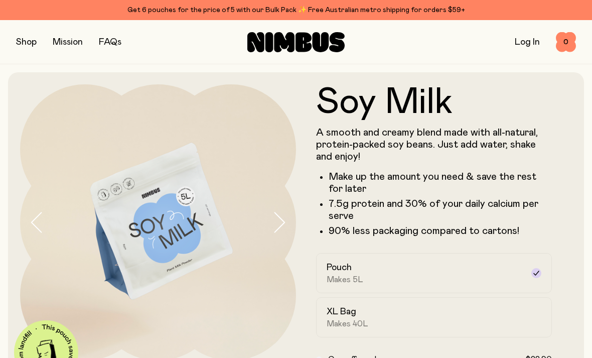
scroll to position [680, 0]
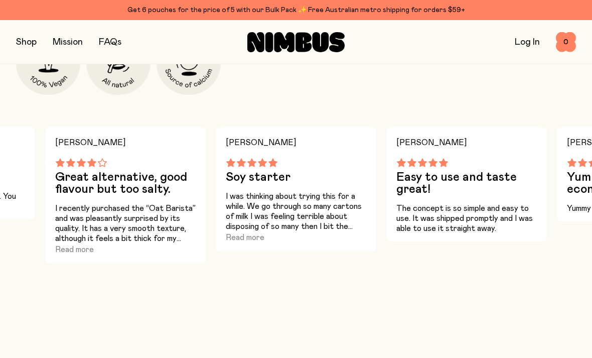
click at [249, 243] on button "Read more" at bounding box center [245, 237] width 39 height 12
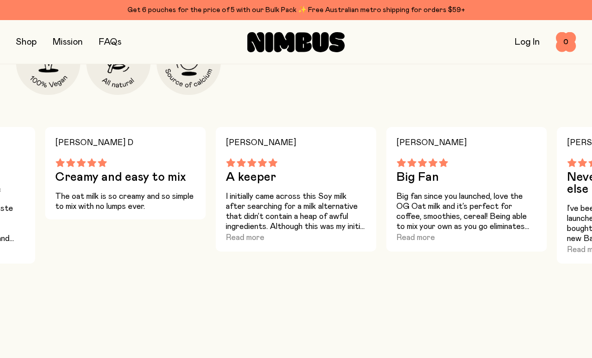
click at [246, 240] on button "Read more" at bounding box center [245, 237] width 39 height 12
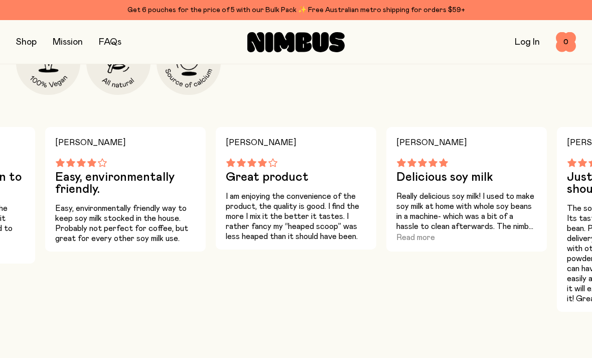
click at [475, 13] on div "Get 6 pouches for the price of 5 with our Bulk Pack ✨ Free Australian metro shi…" at bounding box center [296, 10] width 560 height 12
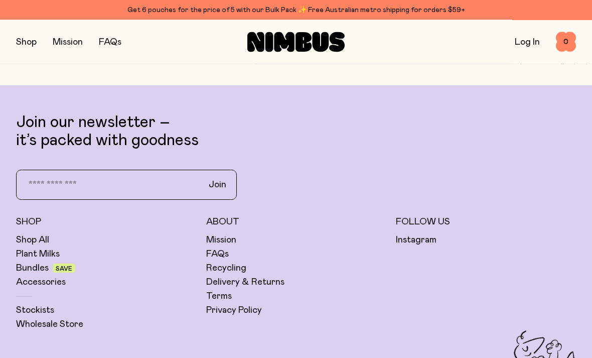
scroll to position [2293, 0]
click at [33, 216] on h5 "Shop" at bounding box center [106, 222] width 180 height 12
click at [34, 235] on link "Shop All" at bounding box center [32, 240] width 33 height 12
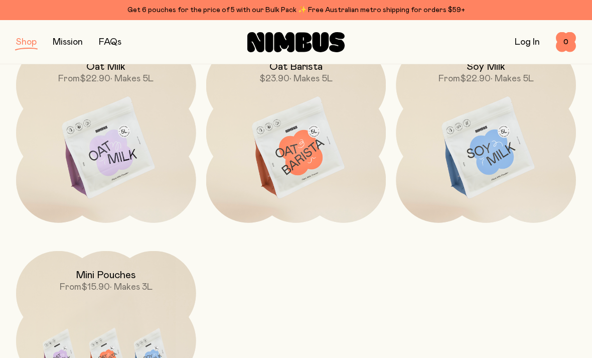
scroll to position [169, 0]
click at [480, 171] on img at bounding box center [486, 149] width 180 height 211
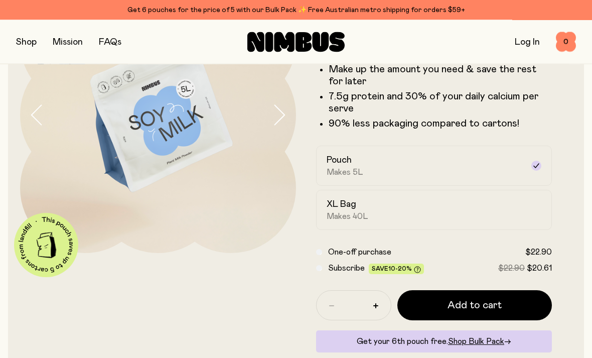
scroll to position [107, 0]
click at [352, 216] on span "Makes 40L" at bounding box center [348, 216] width 42 height 10
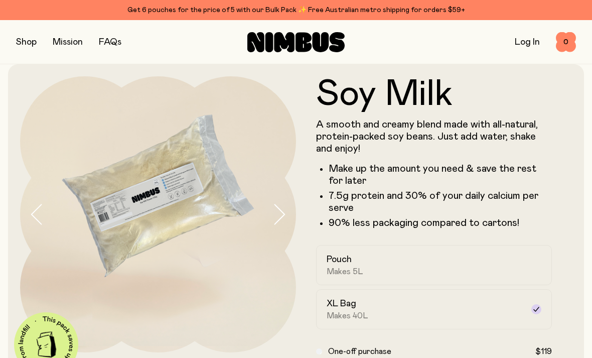
scroll to position [0, 0]
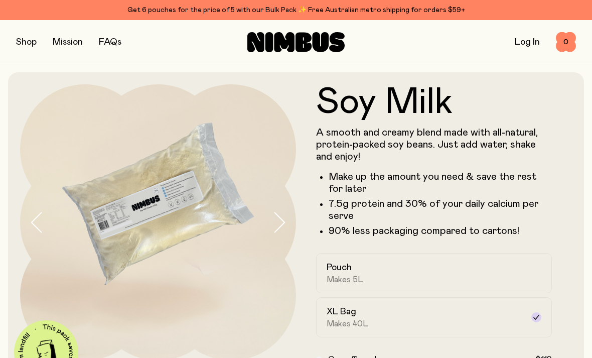
click at [457, 268] on div "Pouch Makes 5L" at bounding box center [425, 273] width 197 height 23
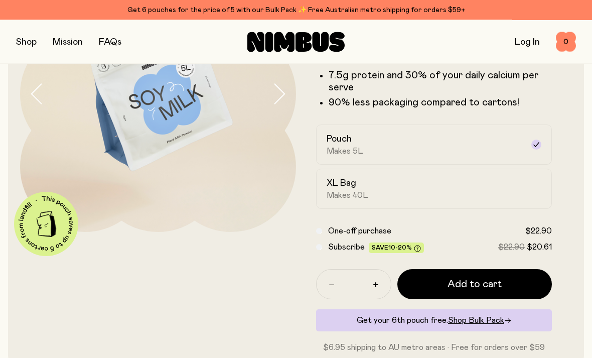
scroll to position [129, 0]
click at [329, 250] on span "Subscribe" at bounding box center [346, 247] width 37 height 8
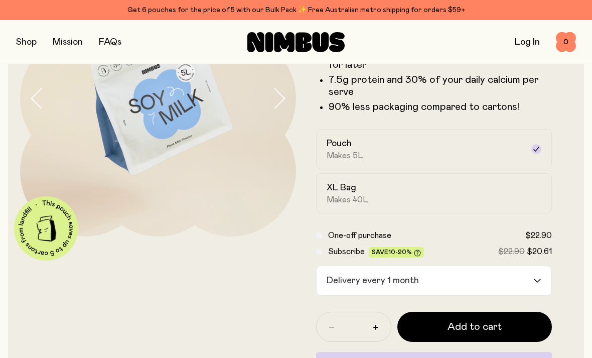
scroll to position [123, 0]
